Goal: Task Accomplishment & Management: Manage account settings

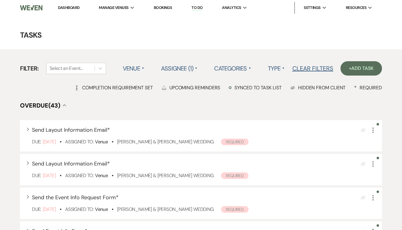
click at [169, 2] on li "Bookings" at bounding box center [163, 8] width 24 height 12
click at [162, 9] on link "Bookings" at bounding box center [163, 7] width 18 height 5
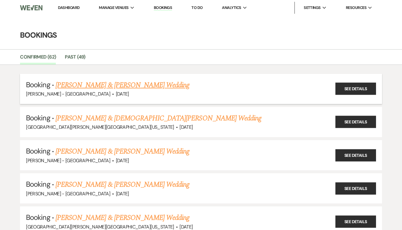
click at [105, 84] on link "[PERSON_NAME] & [PERSON_NAME] Wedding" at bounding box center [122, 85] width 134 height 11
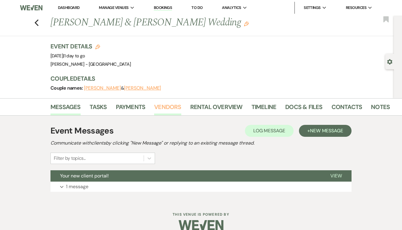
click at [169, 112] on link "Vendors" at bounding box center [167, 108] width 27 height 13
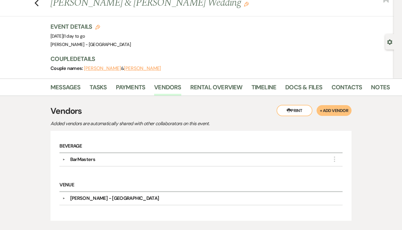
scroll to position [26, 0]
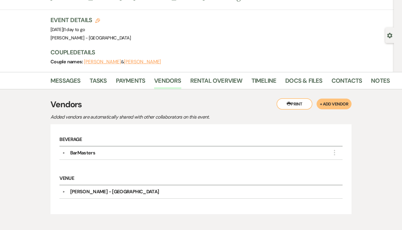
click at [81, 152] on div "BarMasters" at bounding box center [82, 152] width 25 height 7
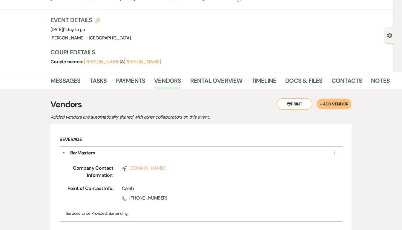
drag, startPoint x: 207, startPoint y: 169, endPoint x: 194, endPoint y: 169, distance: 13.4
drag, startPoint x: 170, startPoint y: 200, endPoint x: 117, endPoint y: 188, distance: 54.1
click at [117, 188] on div "Caleb Phone [PHONE_NUMBER]" at bounding box center [219, 194] width 212 height 19
